Goal: Information Seeking & Learning: Compare options

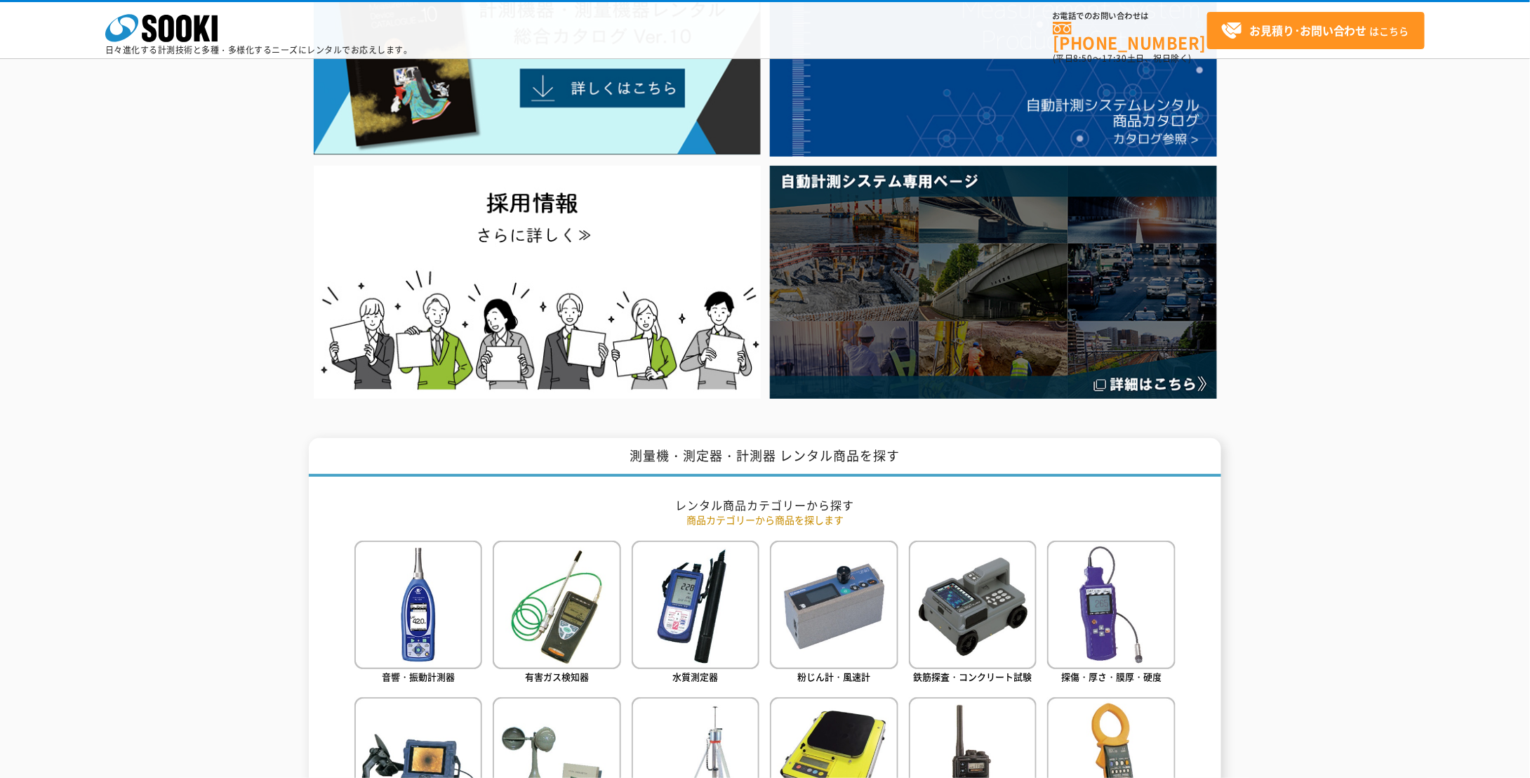
scroll to position [863, 0]
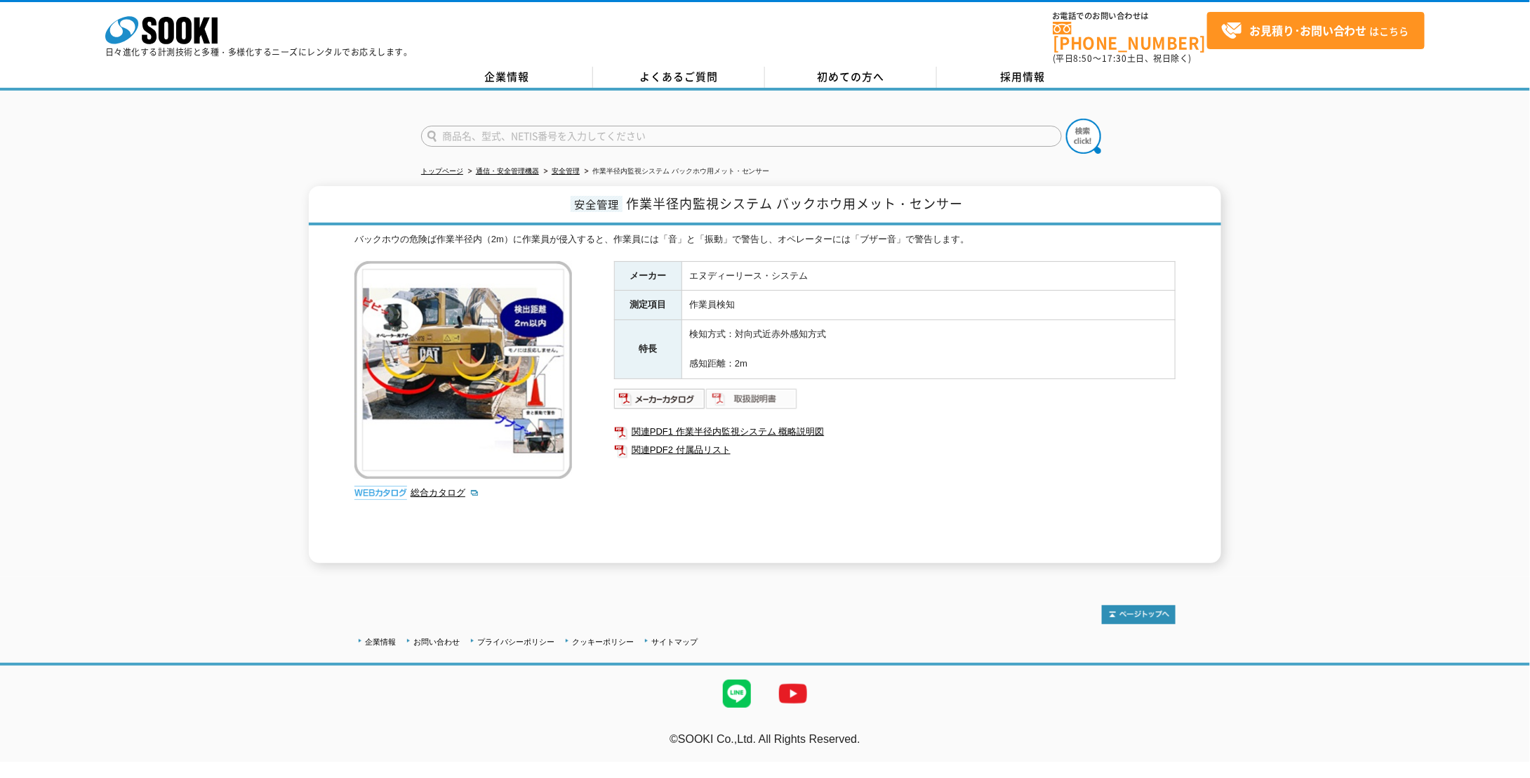
click at [759, 387] on img at bounding box center [752, 398] width 92 height 22
